Goal: Transaction & Acquisition: Purchase product/service

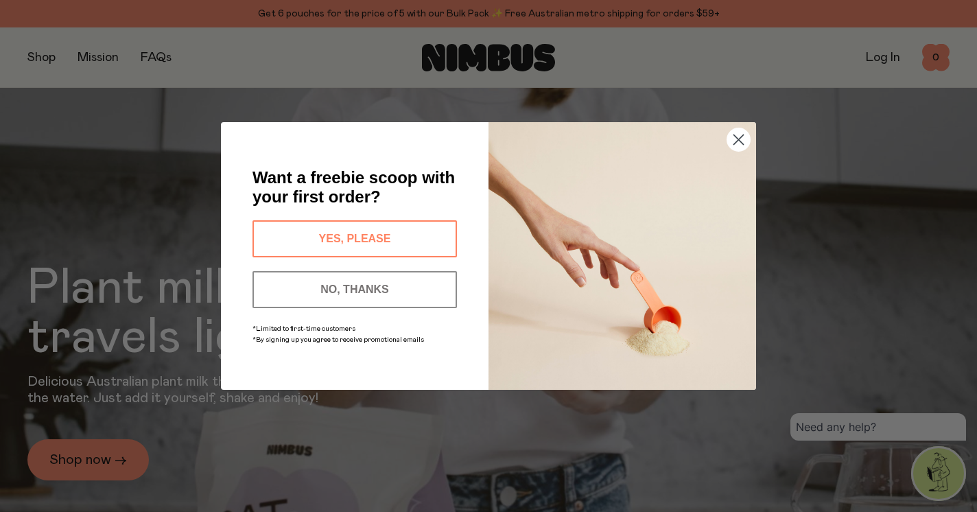
scroll to position [12, 0]
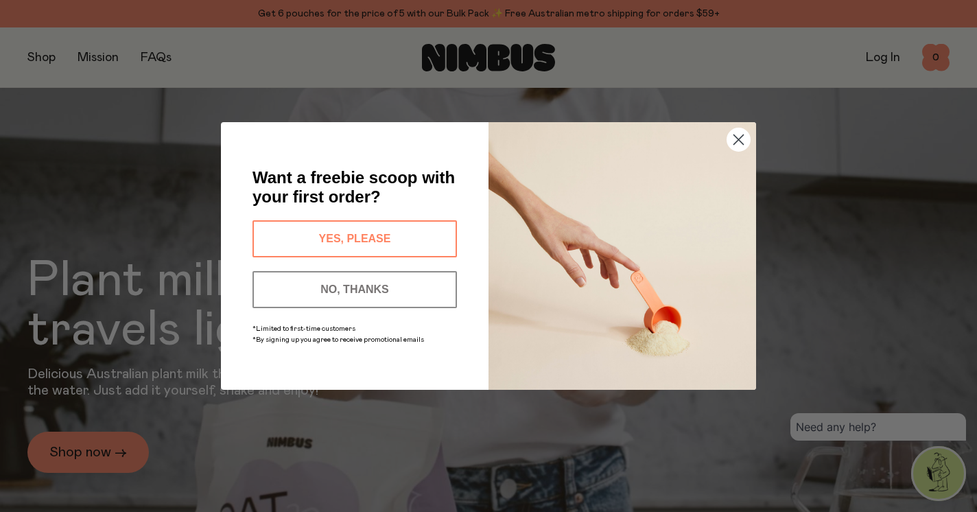
click at [735, 137] on icon "Close dialog" at bounding box center [739, 140] width 10 height 10
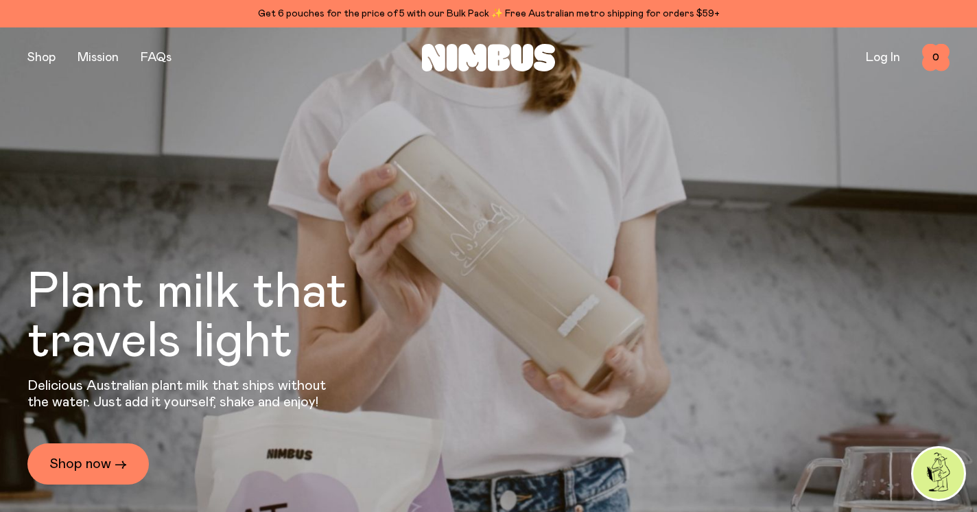
scroll to position [0, 0]
click at [80, 467] on link "Shop now →" at bounding box center [87, 463] width 121 height 41
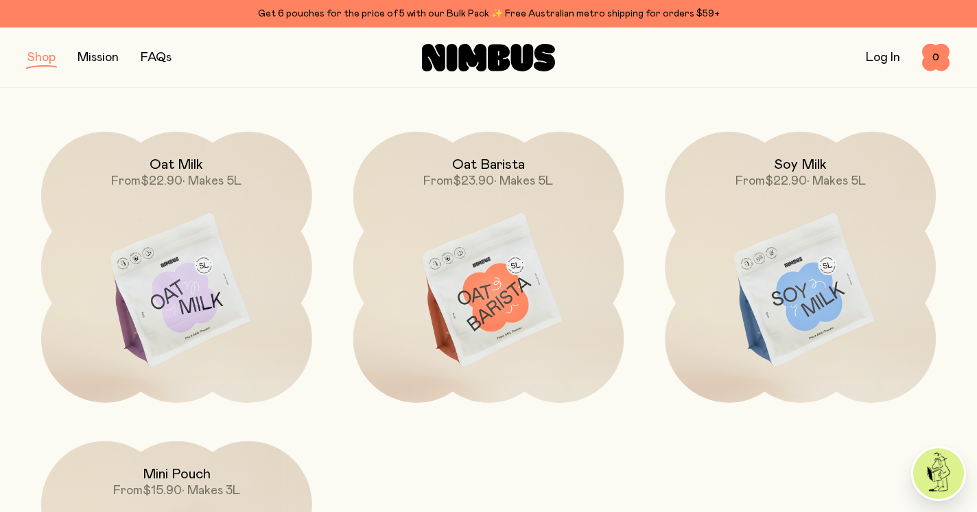
scroll to position [154, 0]
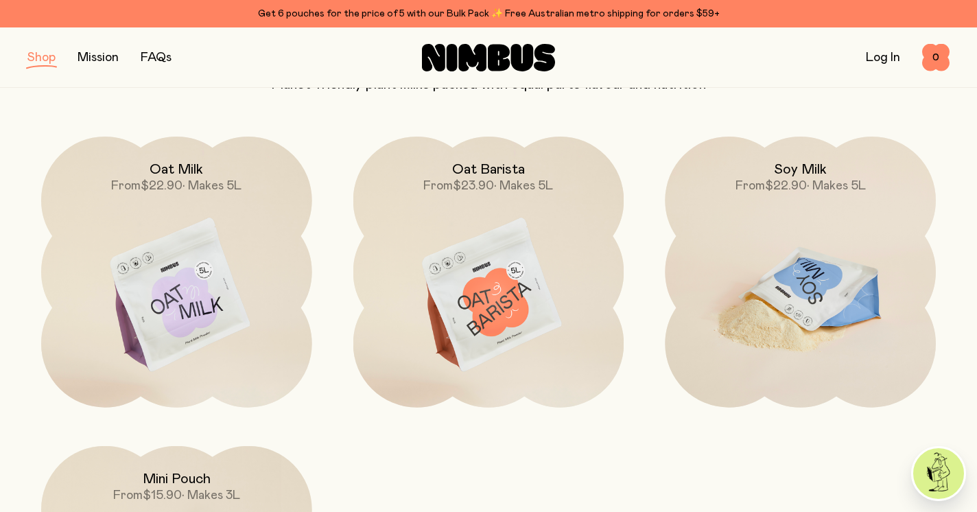
click at [772, 305] on img at bounding box center [800, 296] width 271 height 318
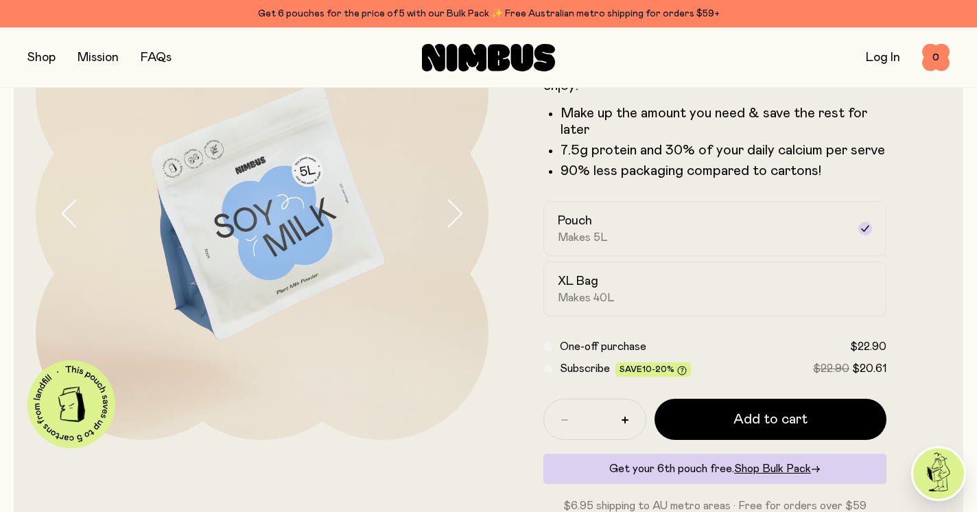
scroll to position [141, 0]
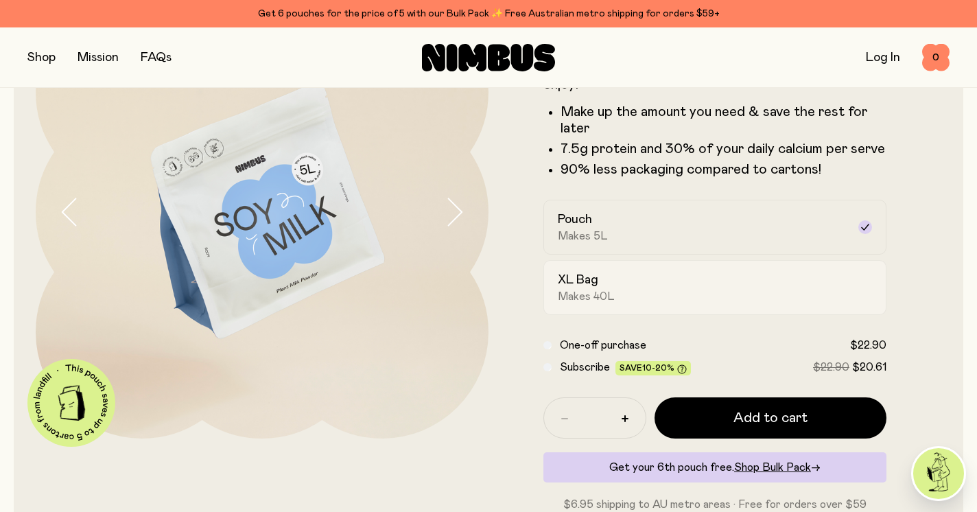
click at [615, 286] on div "XL Bag Makes 40L" at bounding box center [703, 288] width 290 height 32
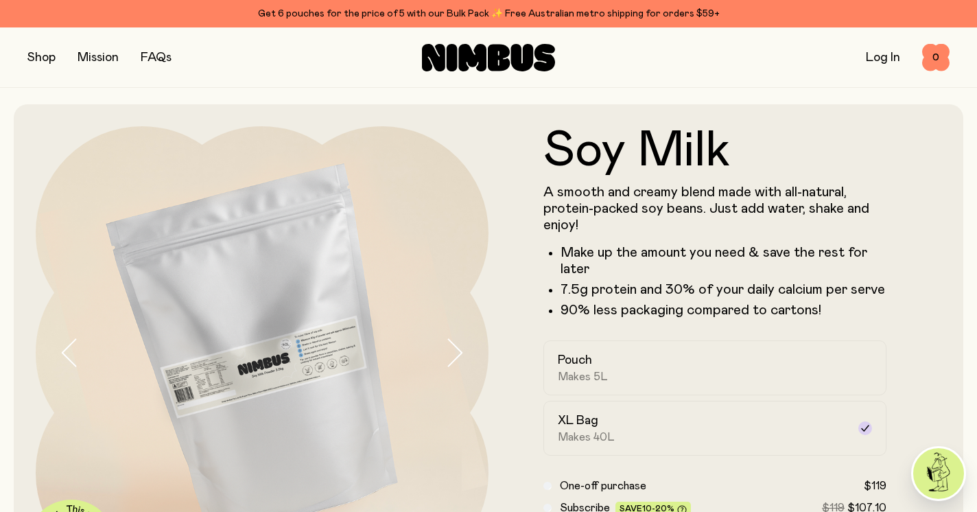
scroll to position [0, 0]
click at [44, 57] on button "button" at bounding box center [41, 57] width 28 height 19
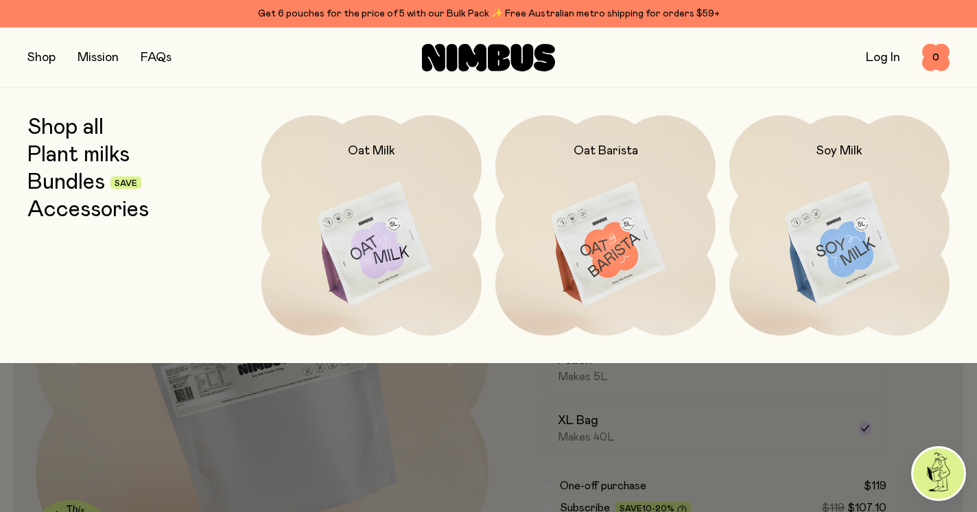
click at [75, 181] on link "Bundles" at bounding box center [66, 182] width 78 height 25
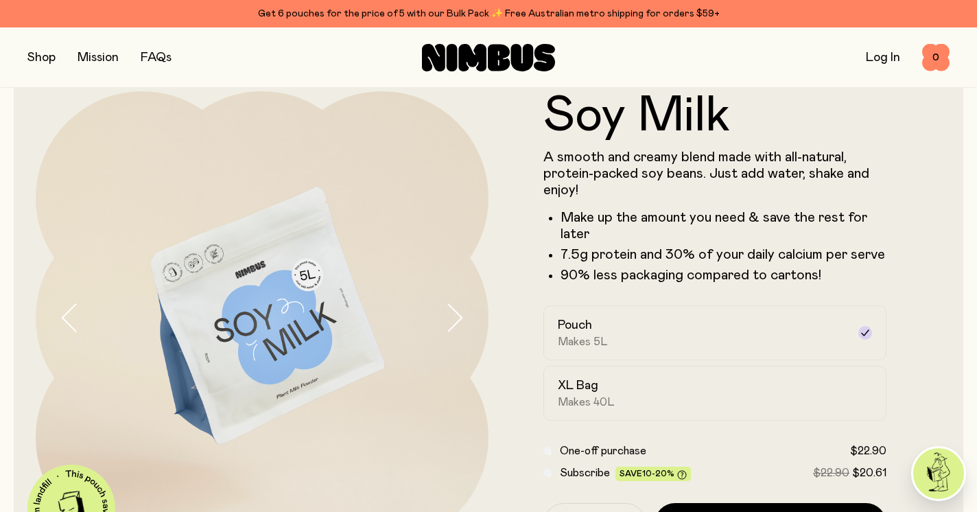
scroll to position [44, 0]
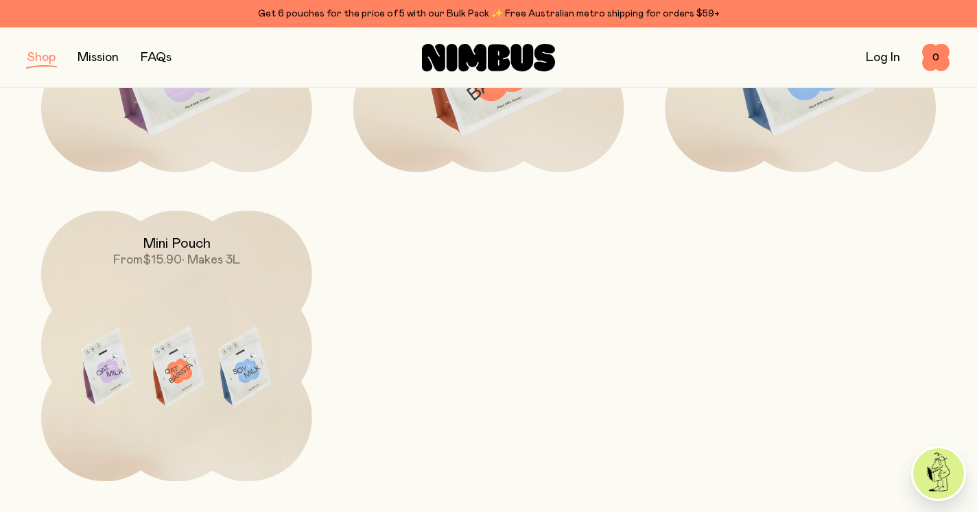
scroll to position [390, 0]
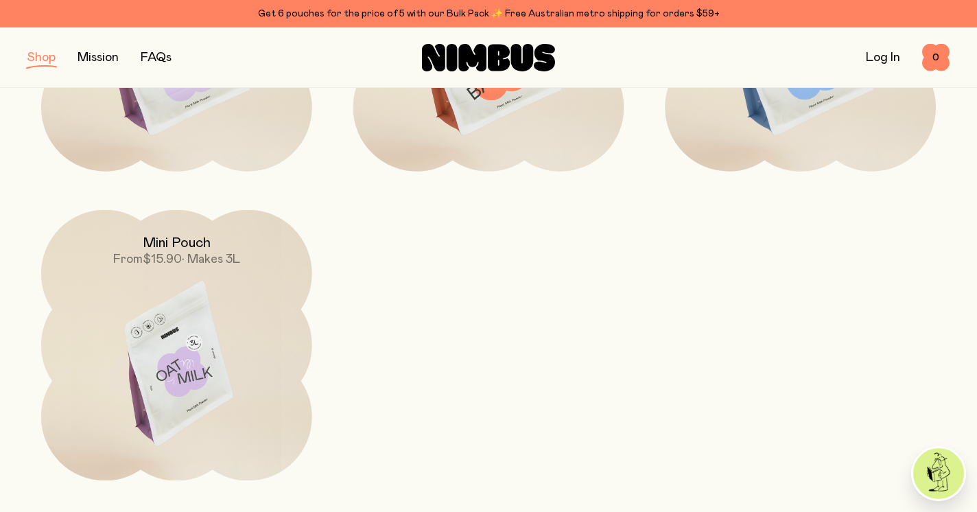
click at [187, 259] on span "• Makes 3L" at bounding box center [211, 259] width 58 height 12
